Goal: Information Seeking & Learning: Learn about a topic

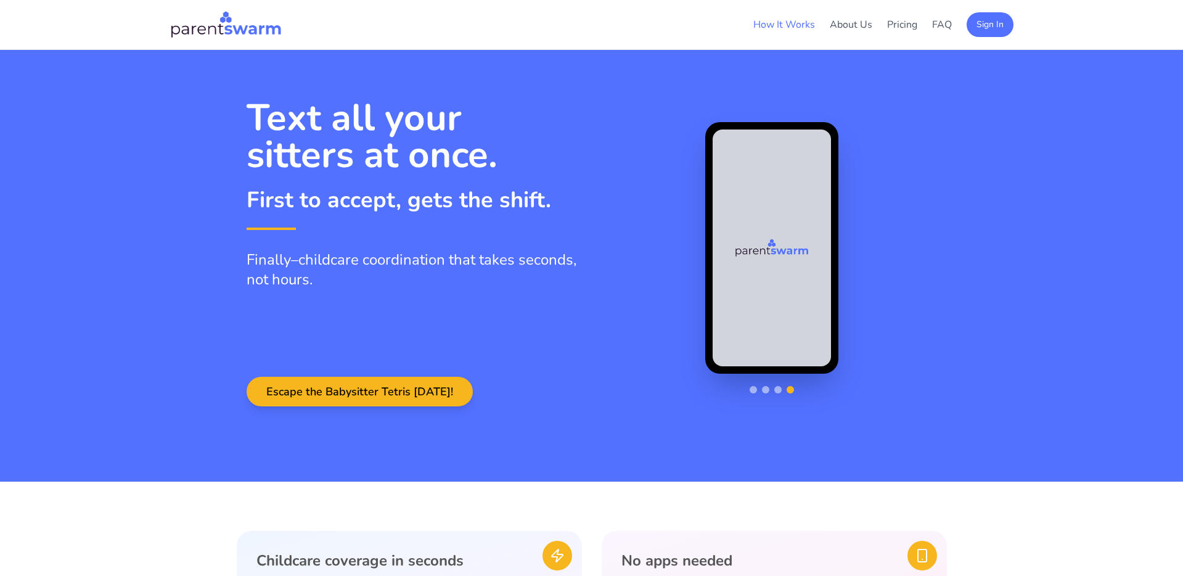
click at [767, 17] on li "How It Works" at bounding box center [784, 24] width 62 height 15
click at [767, 18] on link "How It Works" at bounding box center [784, 25] width 62 height 14
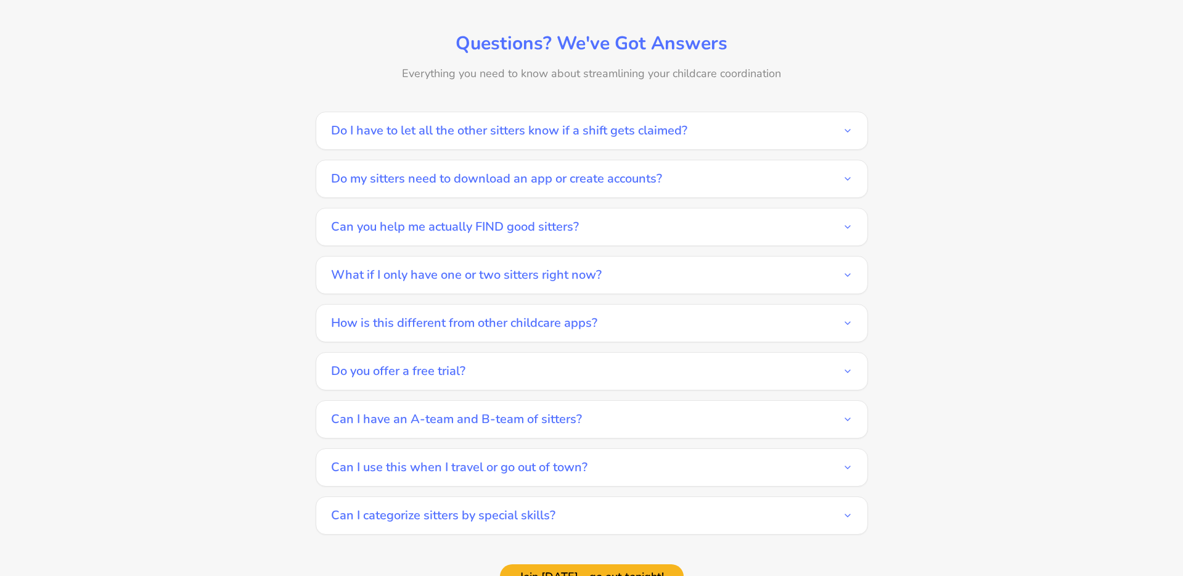
scroll to position [1726, 0]
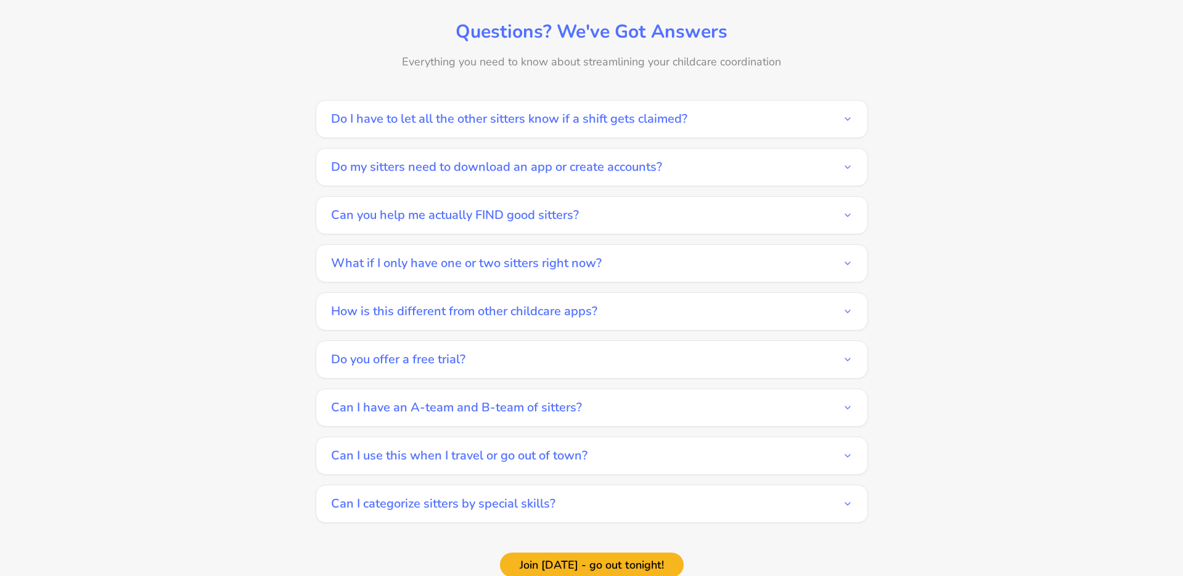
click at [433, 112] on button "Do I have to let all the other sitters know if a shift gets claimed?" at bounding box center [591, 118] width 521 height 37
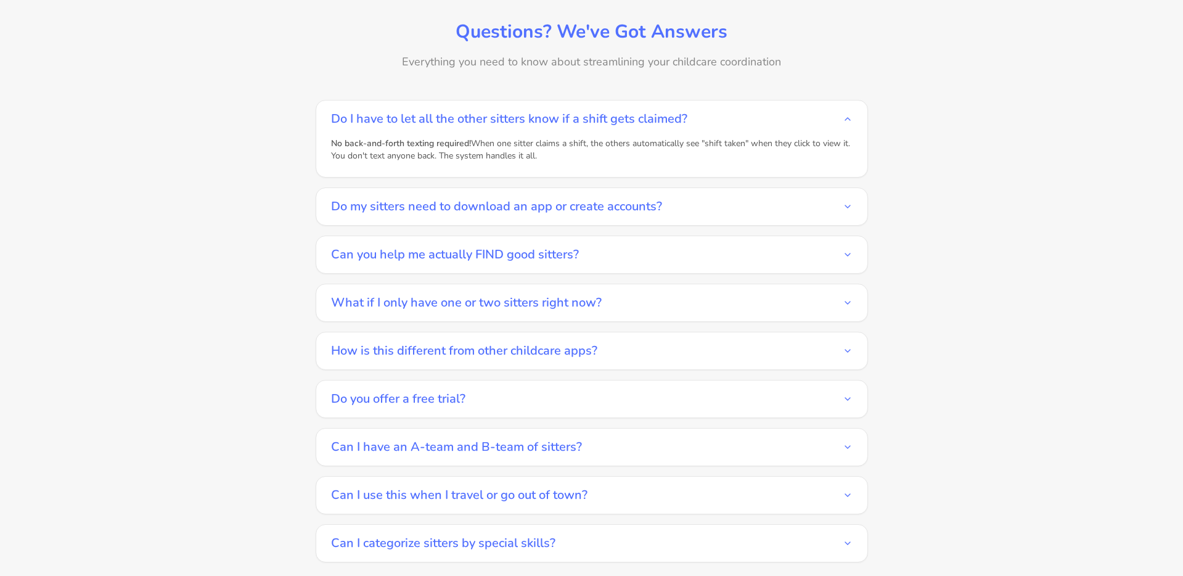
click at [336, 198] on button "Do my sitters need to download an app or create accounts?" at bounding box center [591, 206] width 521 height 37
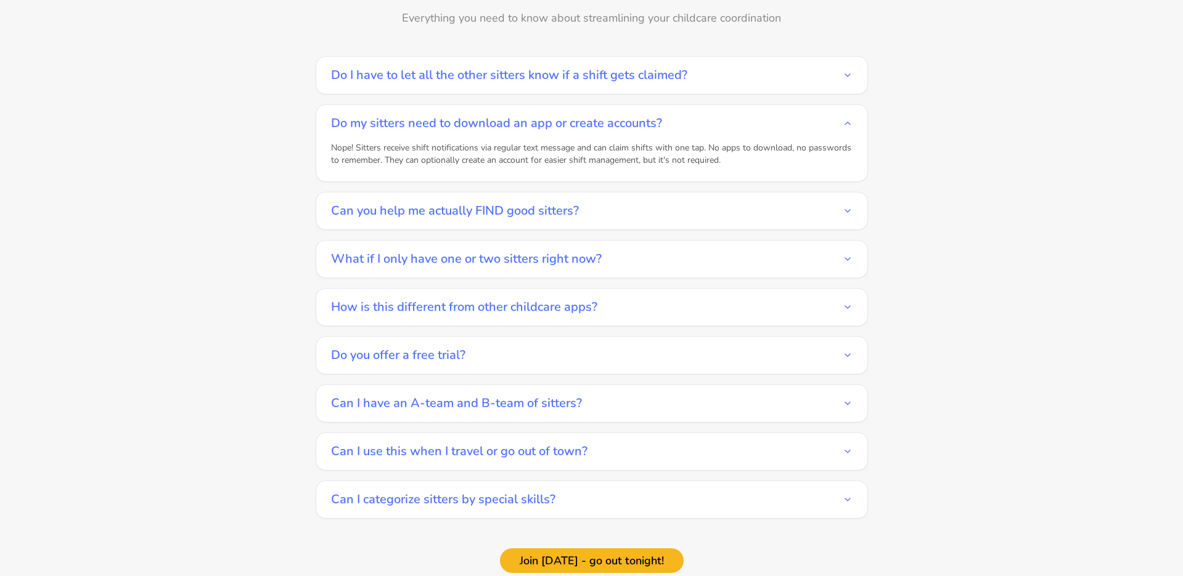
scroll to position [1772, 0]
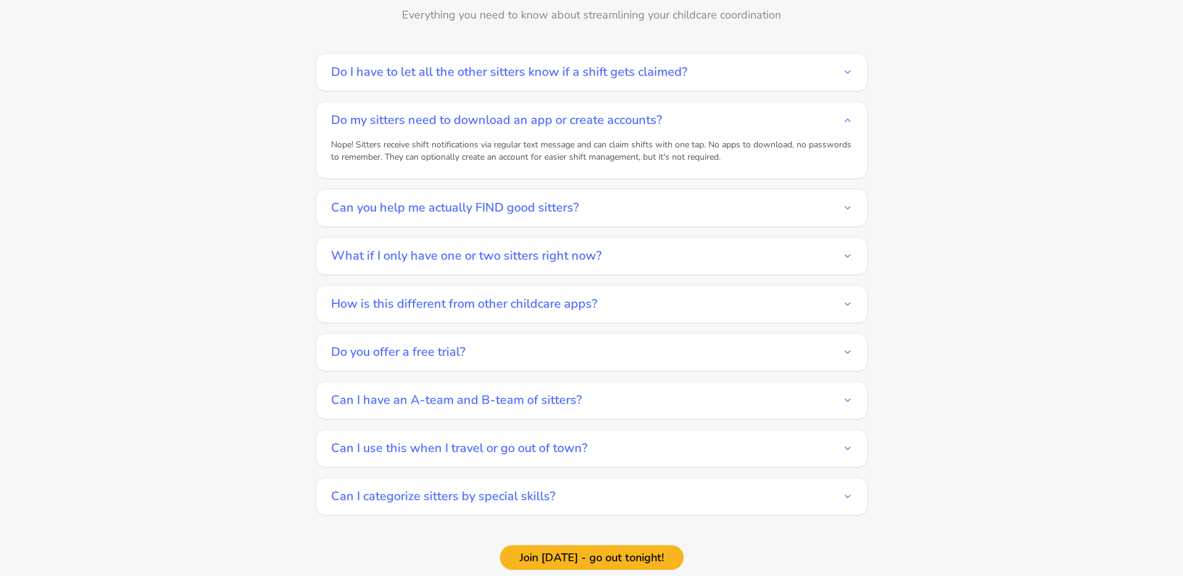
click at [382, 197] on button "Can you help me actually FIND good sitters?" at bounding box center [591, 207] width 521 height 37
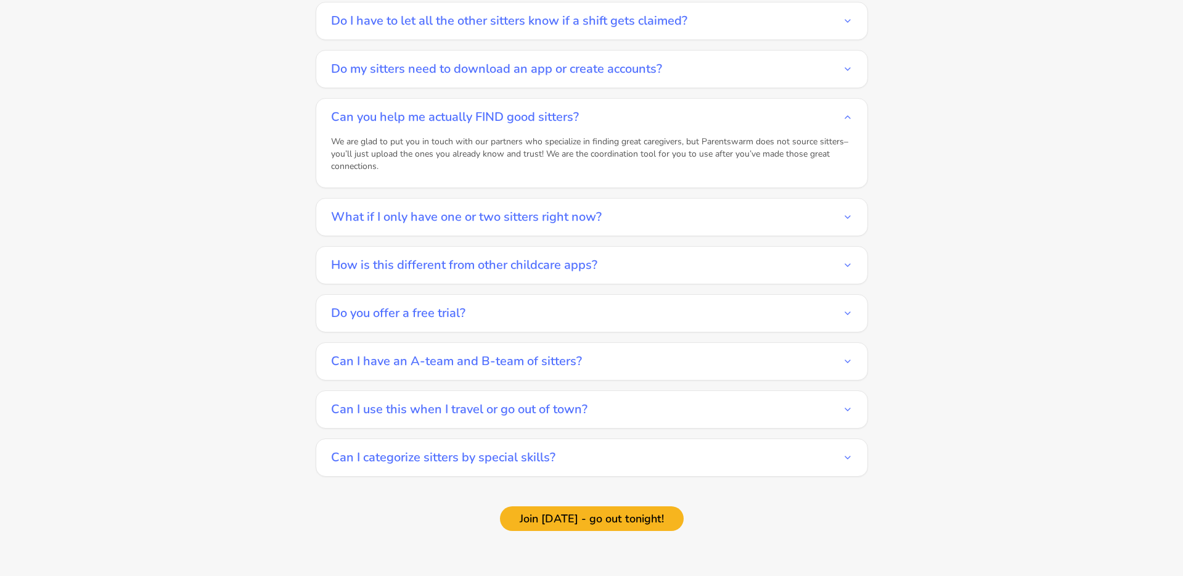
scroll to position [1834, 0]
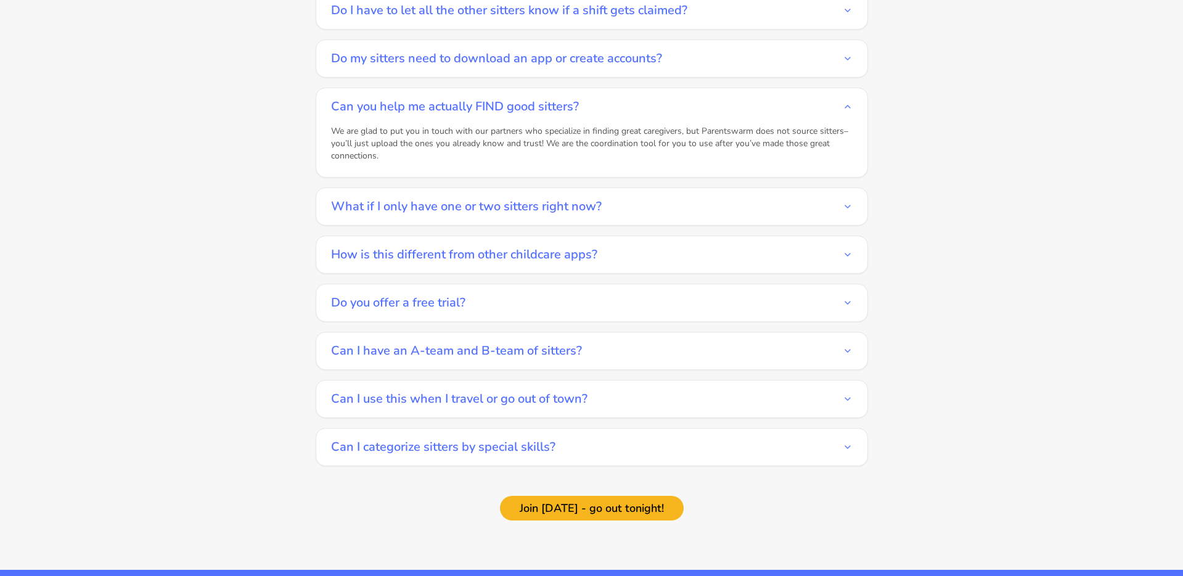
click at [316, 205] on div "What if I only have one or two sitters right now?" at bounding box center [592, 206] width 552 height 38
click at [372, 195] on button "What if I only have one or two sitters right now?" at bounding box center [591, 206] width 521 height 37
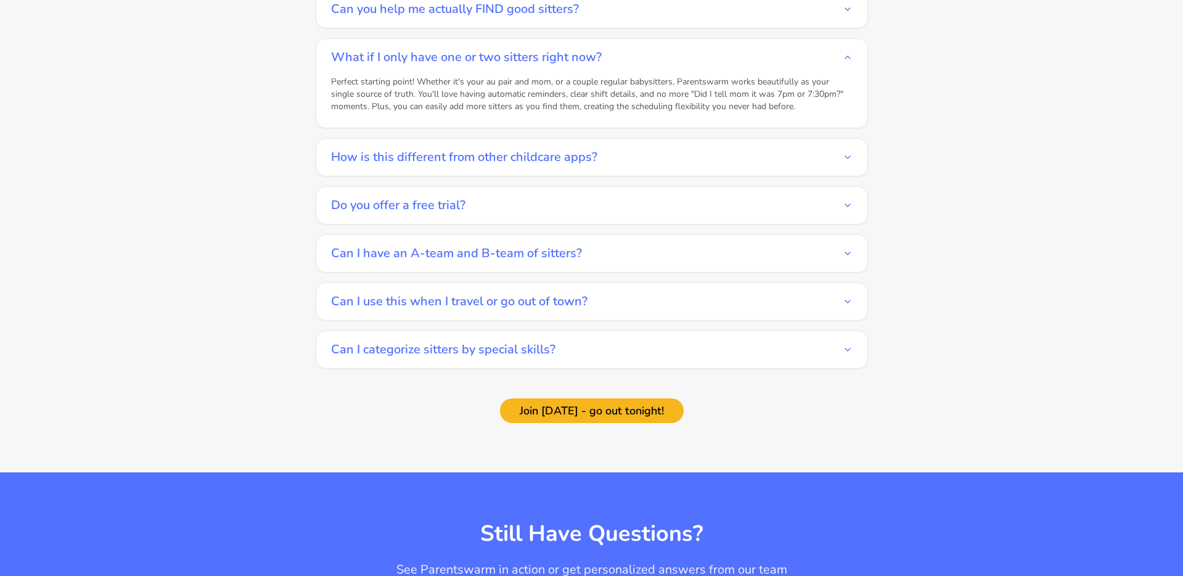
scroll to position [1933, 0]
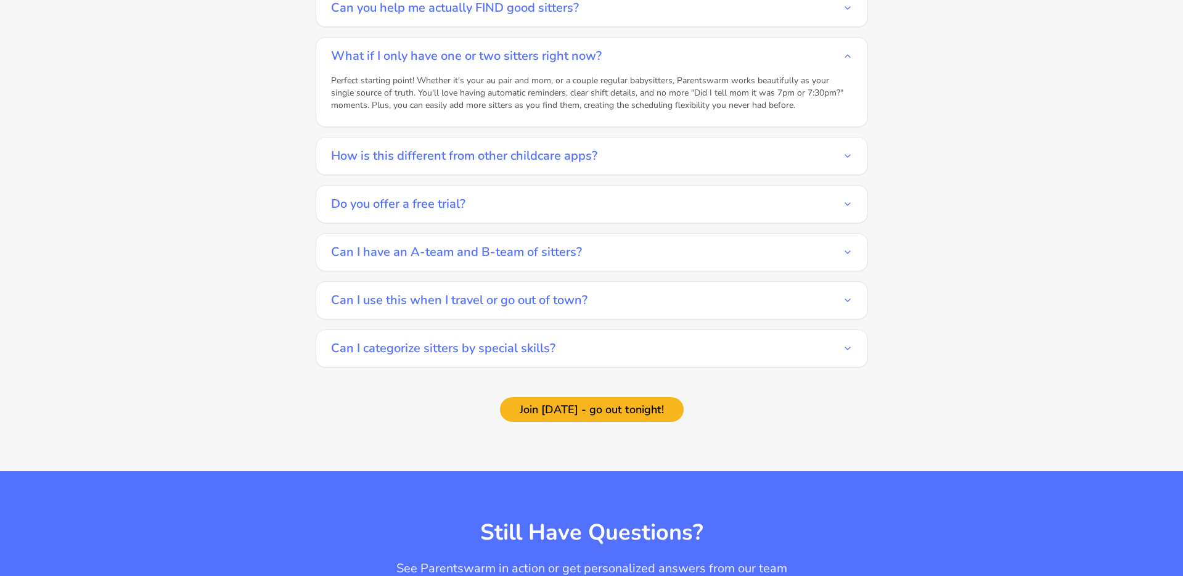
click at [336, 234] on button "Can I have an A-team and B-team of sitters?" at bounding box center [591, 252] width 521 height 37
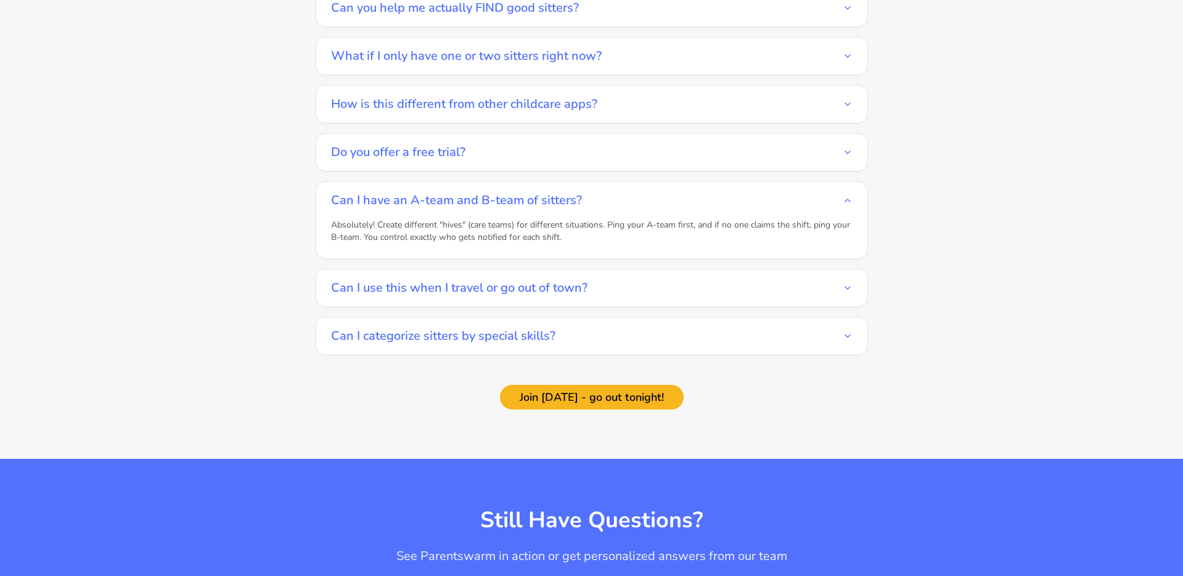
click at [380, 270] on button "Can I use this when I travel or go out of town?" at bounding box center [591, 287] width 521 height 37
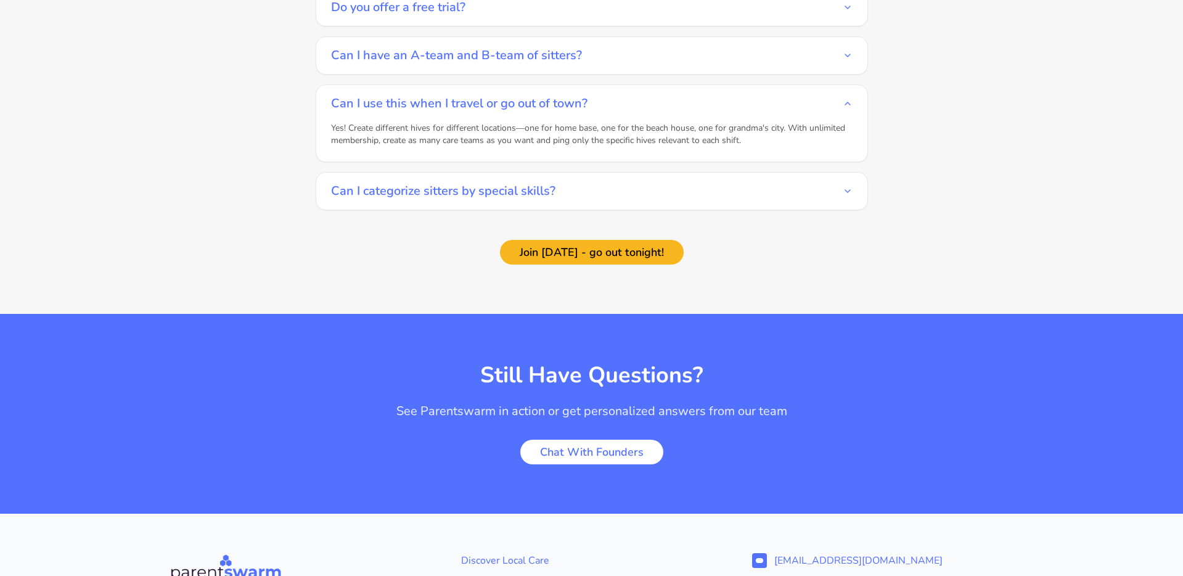
scroll to position [2089, 0]
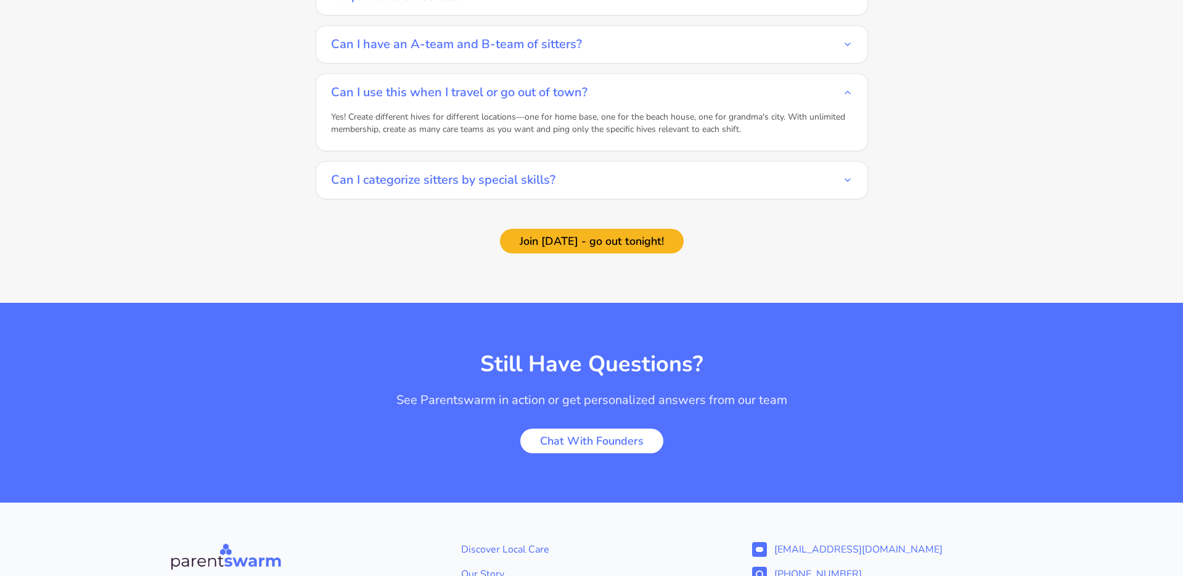
click at [386, 174] on button "Can I categorize sitters by special skills?" at bounding box center [591, 179] width 521 height 37
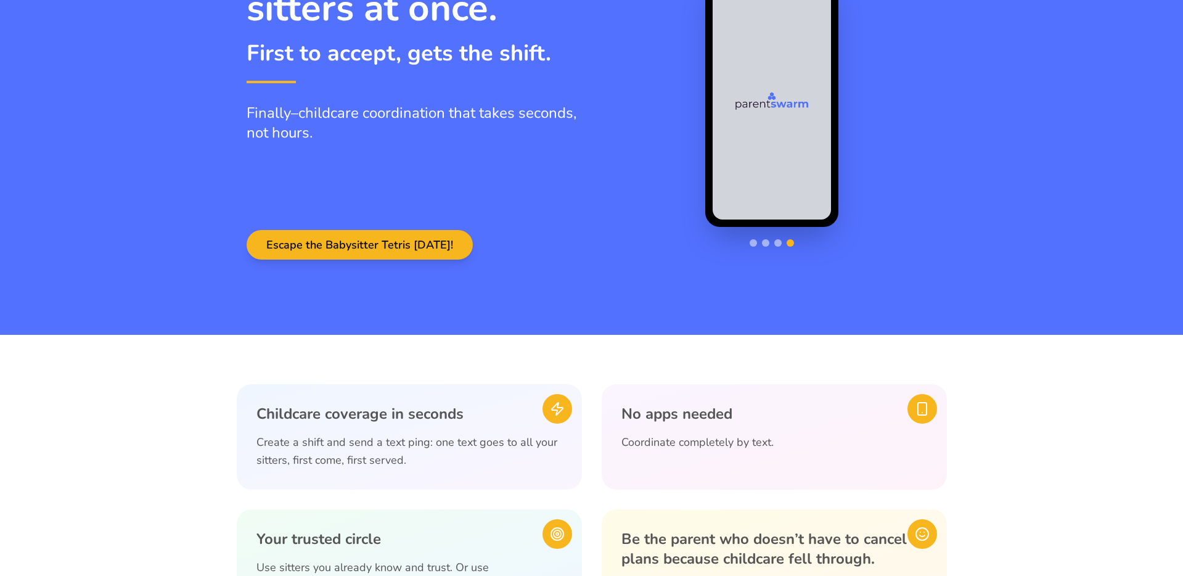
scroll to position [0, 0]
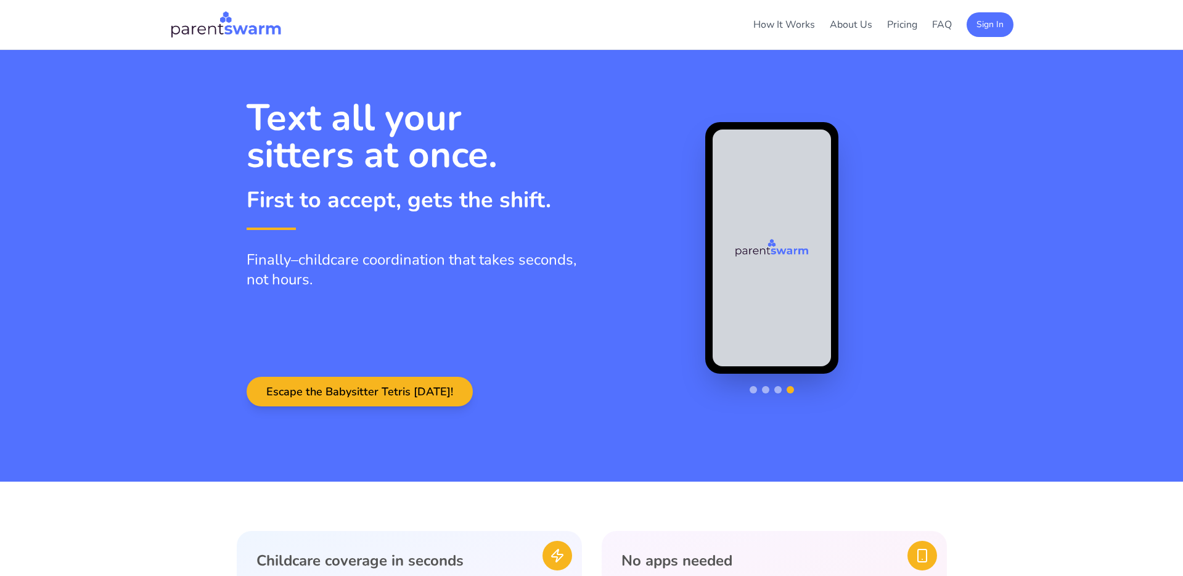
click at [236, 28] on img at bounding box center [226, 25] width 112 height 30
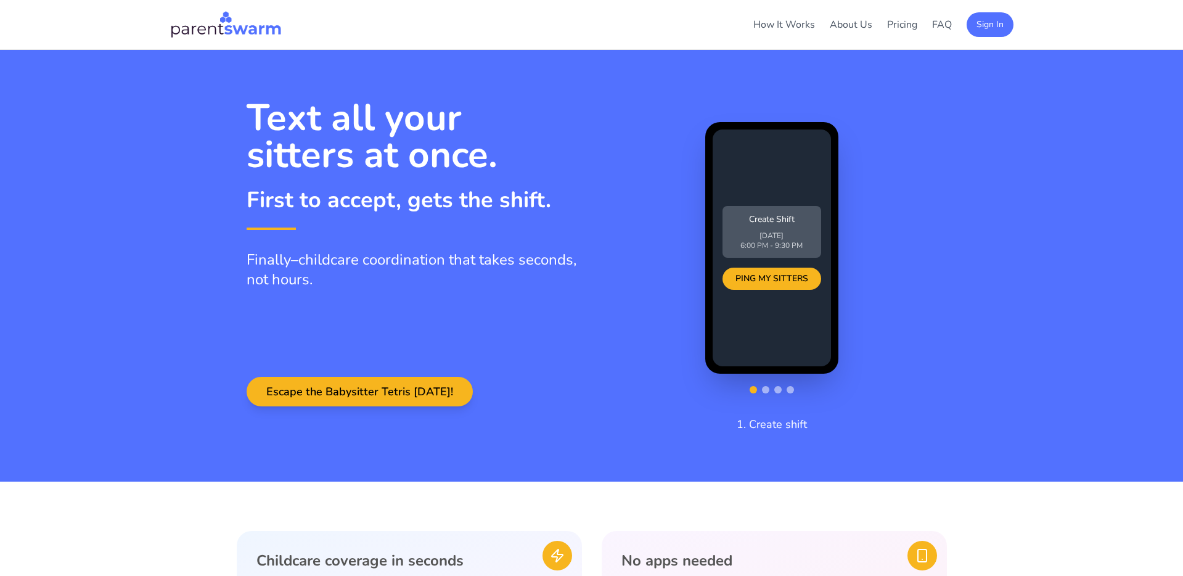
click at [234, 34] on img at bounding box center [226, 25] width 112 height 30
click at [174, 33] on img at bounding box center [226, 25] width 112 height 30
click at [173, 25] on img at bounding box center [226, 25] width 112 height 30
click at [218, 25] on img at bounding box center [226, 25] width 112 height 30
